Goal: Book appointment/travel/reservation

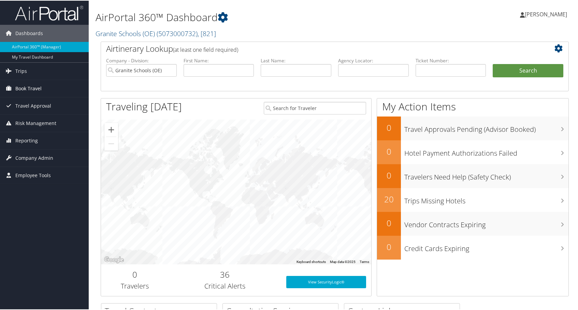
click at [31, 85] on span "Book Travel" at bounding box center [28, 87] width 26 height 17
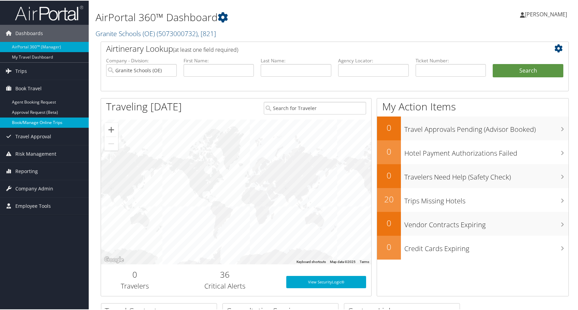
click at [35, 121] on link "Book/Manage Online Trips" at bounding box center [44, 122] width 89 height 10
